Goal: Task Accomplishment & Management: Manage account settings

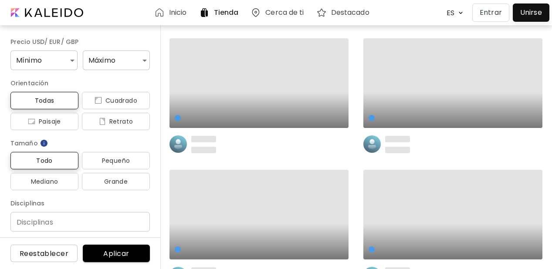
click at [492, 16] on p "Entrar" at bounding box center [491, 12] width 22 height 10
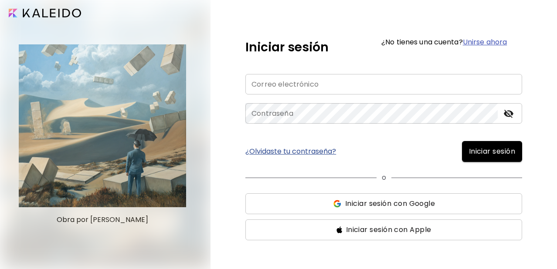
type input "**********"
click at [471, 152] on span "Iniciar sesión" at bounding box center [492, 151] width 46 height 10
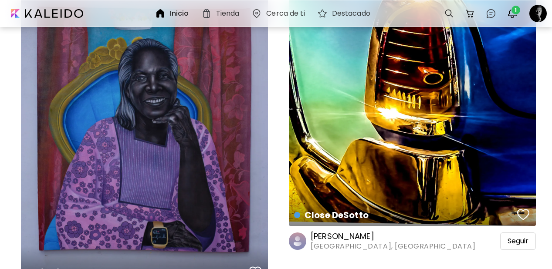
scroll to position [444, 0]
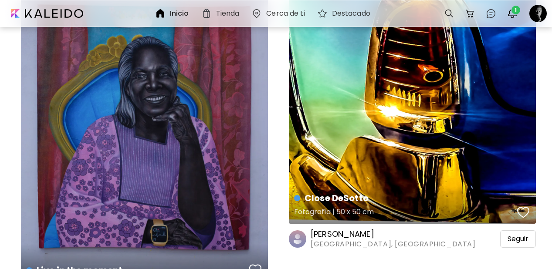
click at [523, 217] on div "button" at bounding box center [523, 212] width 12 height 13
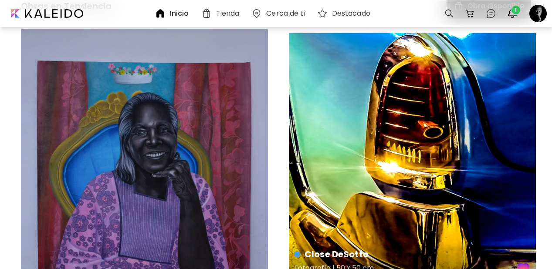
scroll to position [390, 0]
